Goal: Information Seeking & Learning: Find specific fact

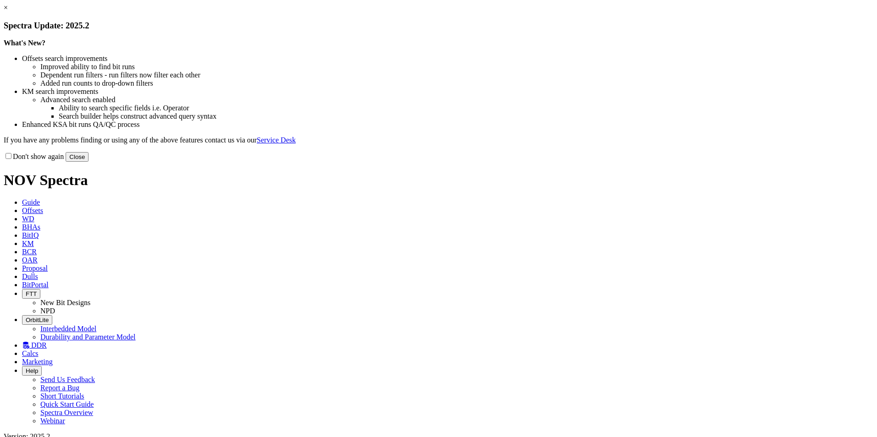
drag, startPoint x: 620, startPoint y: 253, endPoint x: 616, endPoint y: 250, distance: 5.2
click at [89, 162] on button "Close" at bounding box center [77, 157] width 23 height 10
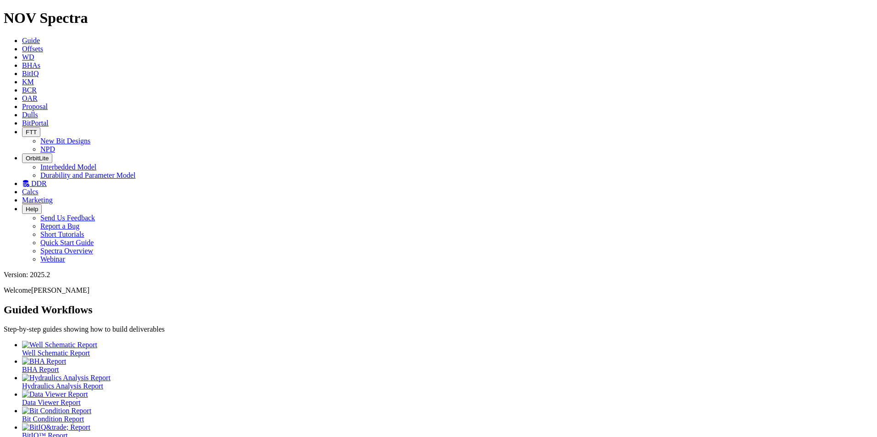
click at [43, 45] on span "Offsets" at bounding box center [32, 49] width 21 height 8
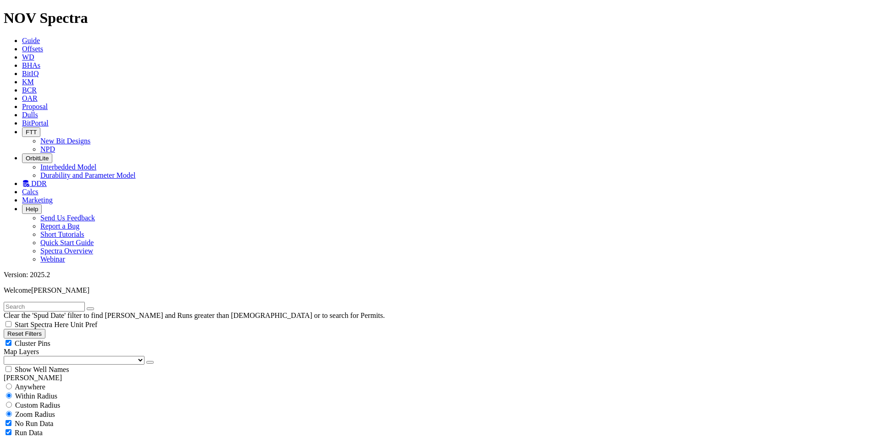
click at [36, 383] on span "Anywhere" at bounding box center [30, 387] width 31 height 8
radio input "true"
radio input "false"
click at [85, 302] on input "text" at bounding box center [44, 307] width 81 height 10
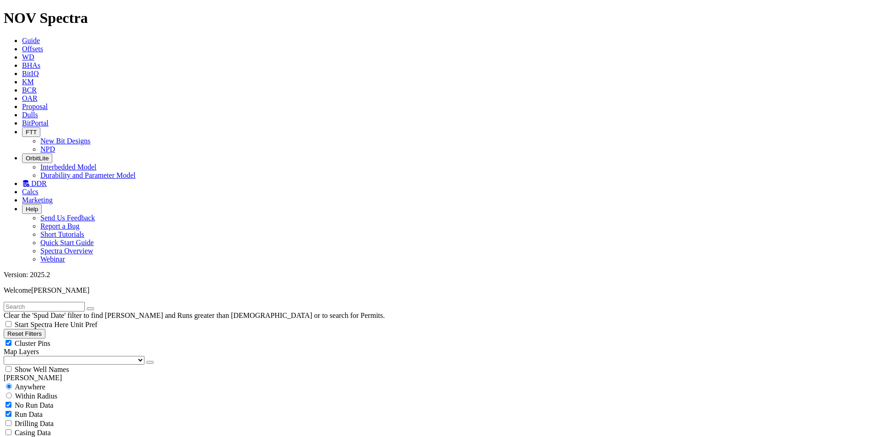
type input "ghzl-105"
select select "3.625"
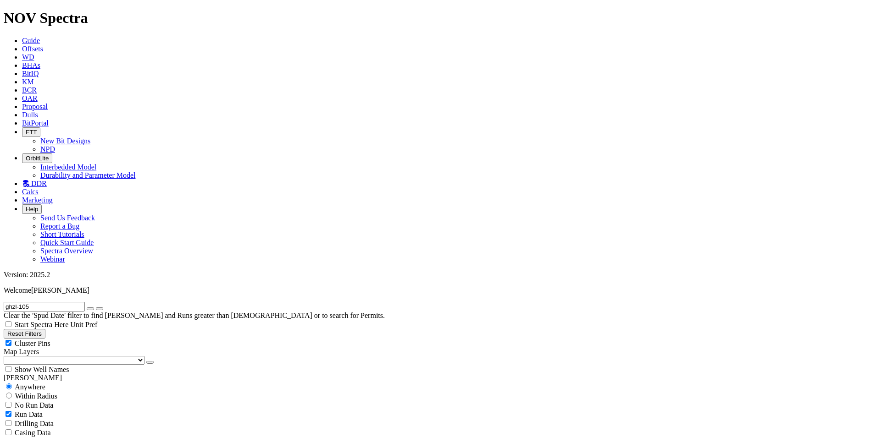
checkbox input "false"
select select "? number:3.625 ?"
radio input "false"
radio input "true"
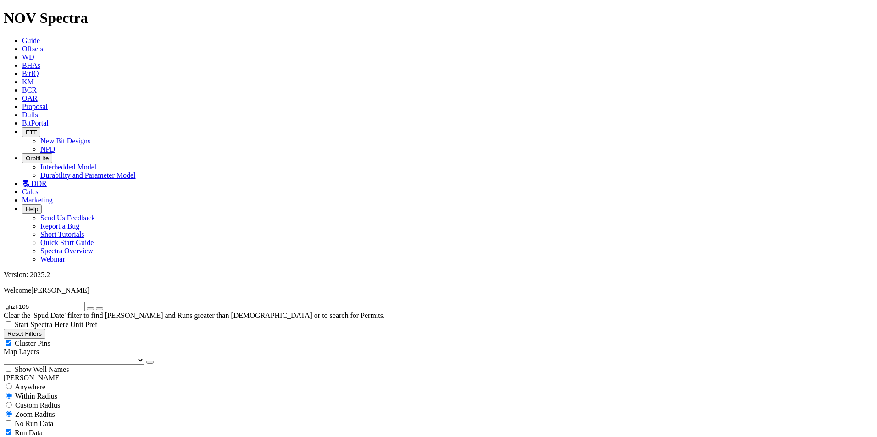
click at [90, 309] on icon "button" at bounding box center [90, 309] width 0 height 0
